Goal: Find contact information: Find contact information

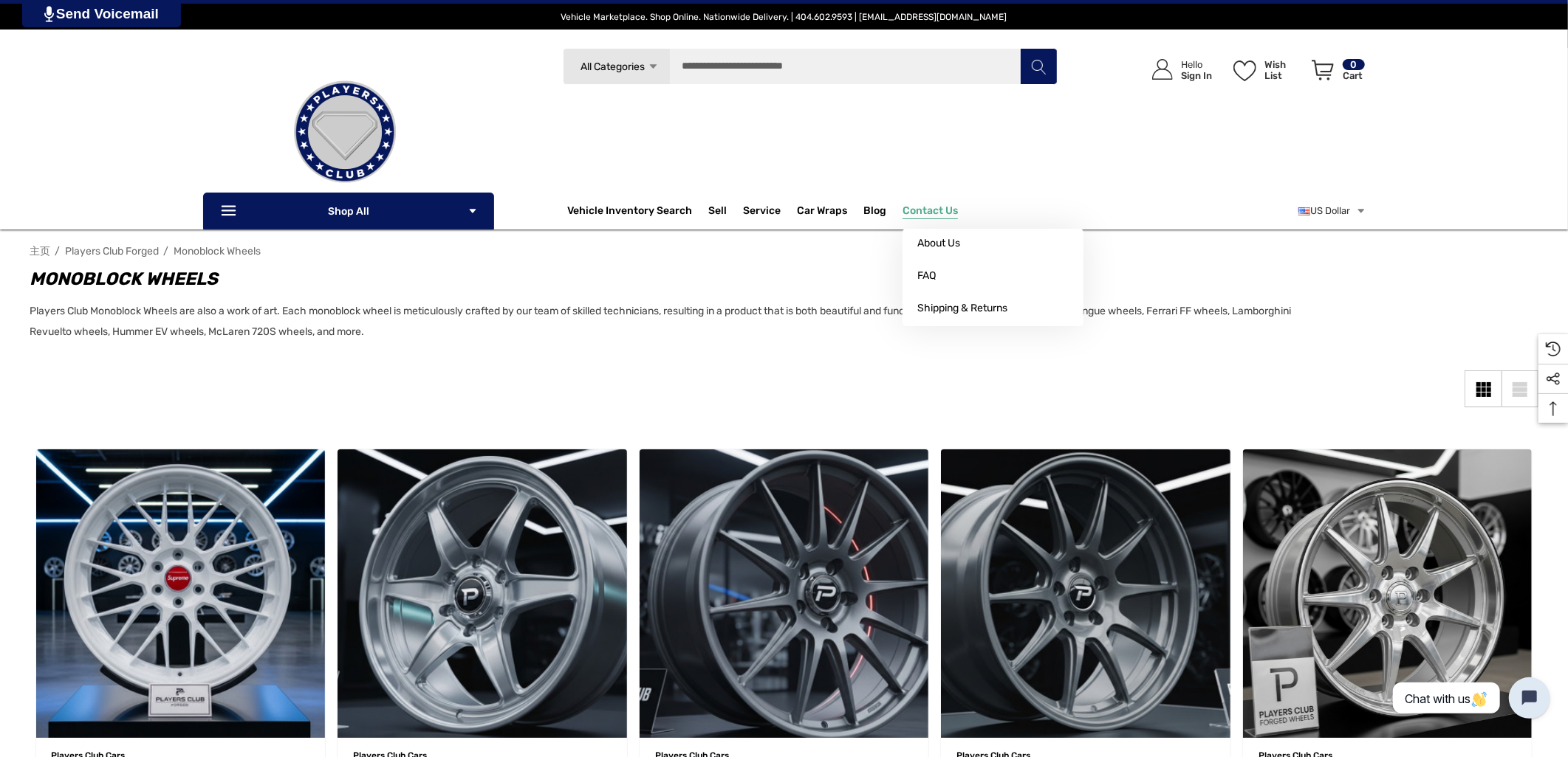
click at [921, 199] on p "Contact Us" at bounding box center [938, 211] width 72 height 29
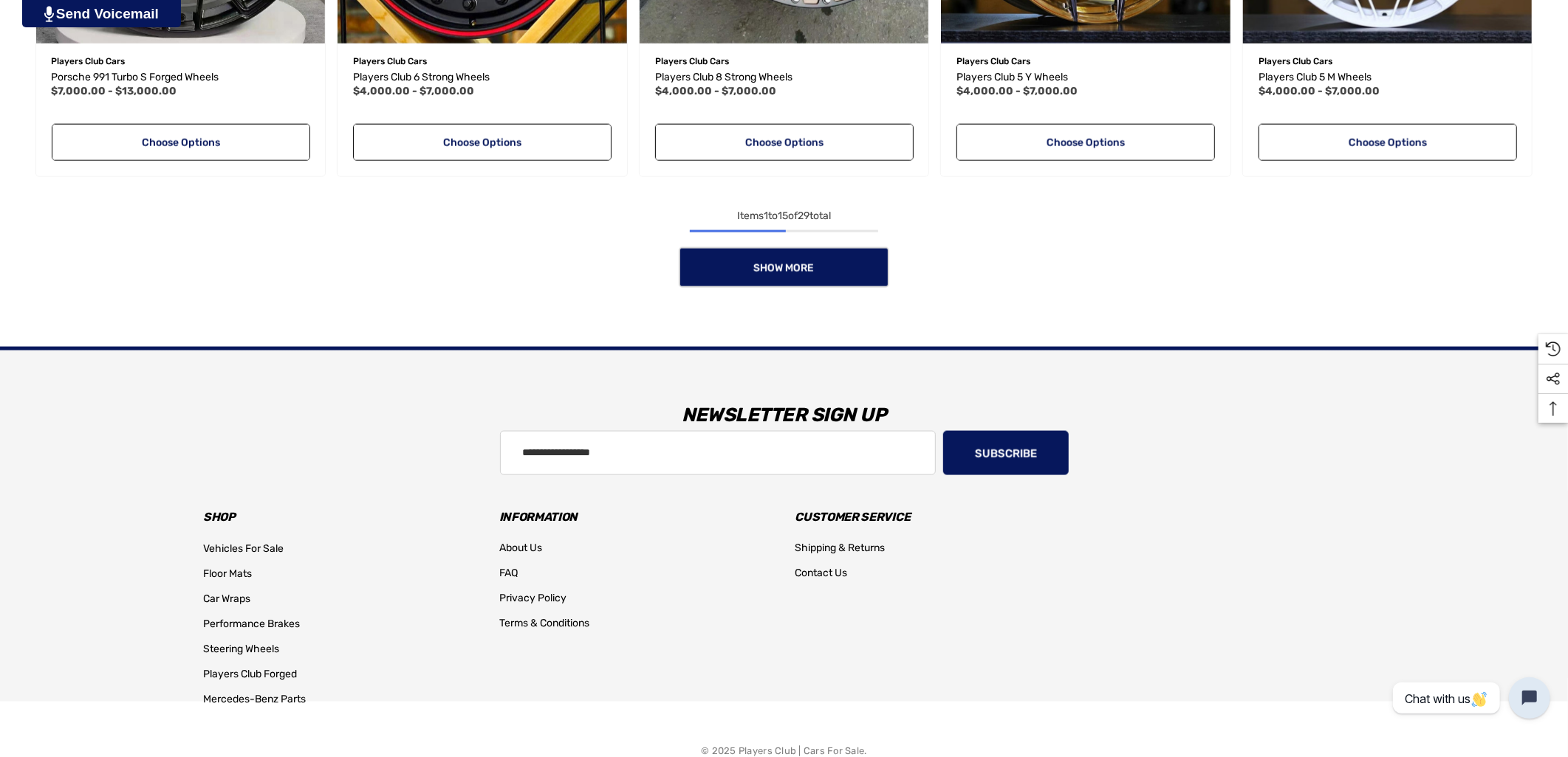
scroll to position [1611, 0]
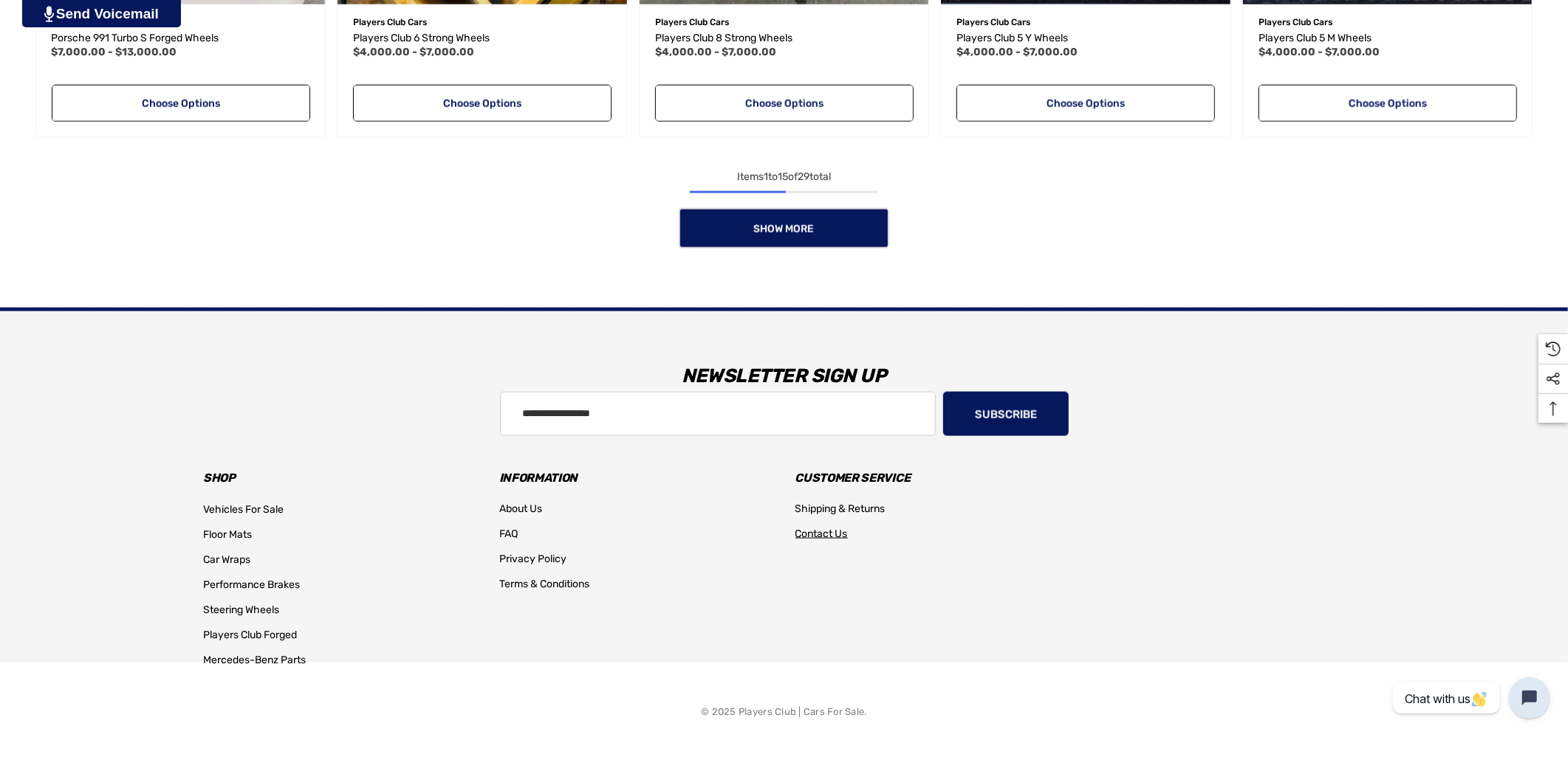
click at [825, 536] on span "Contact Us" at bounding box center [821, 534] width 52 height 12
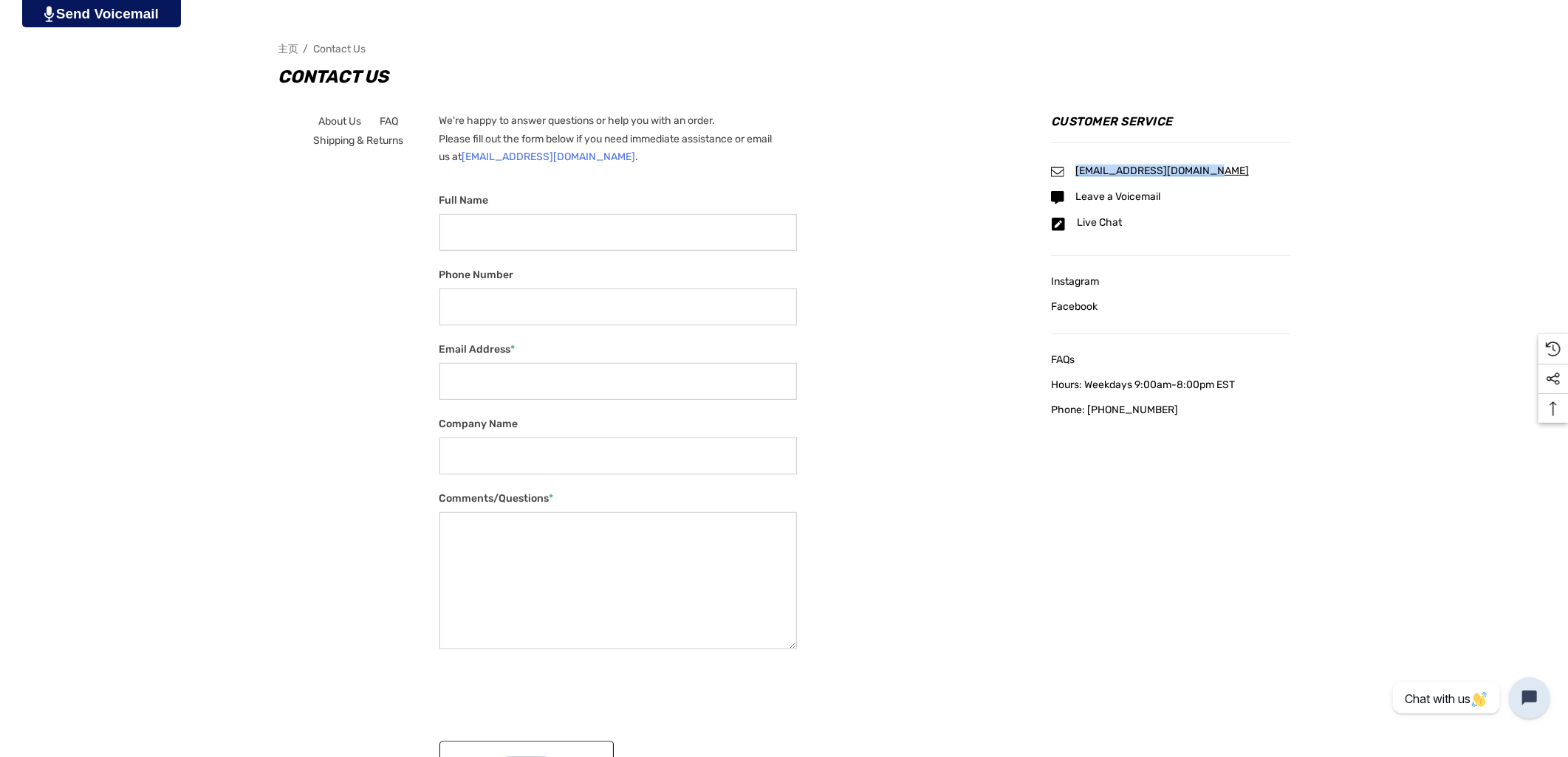
drag, startPoint x: 1217, startPoint y: 167, endPoint x: 1076, endPoint y: 168, distance: 141.0
click at [1076, 168] on div "[EMAIL_ADDRESS][DOMAIN_NAME]" at bounding box center [1170, 172] width 238 height 13
copy span "[EMAIL_ADDRESS][DOMAIN_NAME]"
click at [1060, 294] on div "Instagram Facebook" at bounding box center [1170, 303] width 238 height 62
click at [1062, 305] on span "Facebook" at bounding box center [1074, 306] width 47 height 12
